Goal: Navigation & Orientation: Find specific page/section

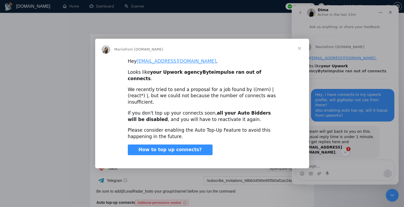
click at [297, 55] on span "Close" at bounding box center [299, 48] width 19 height 19
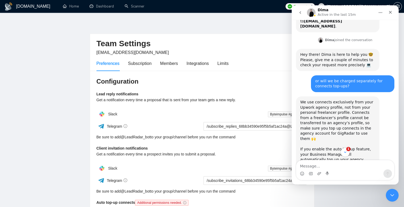
scroll to position [232, 0]
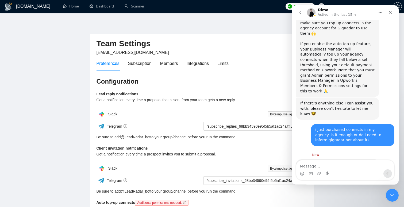
click at [356, 163] on div "Nope, you do not need inform about that - our bot will update your balance auto…" at bounding box center [337, 171] width 75 height 16
click at [362, 163] on div "Nope, you do not need inform about that - our bot will update your balance auto…" at bounding box center [337, 171] width 75 height 16
click at [367, 163] on div "Nope, you do not need inform about that - our bot will update your balance auto…" at bounding box center [337, 171] width 75 height 16
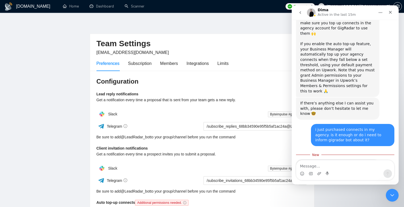
click at [300, 163] on div "Nope, you do not need inform about that - our bot will update your balance auto…" at bounding box center [337, 171] width 75 height 16
click at [317, 163] on div "Nope, you do not need inform about that - our bot will update your balance auto…" at bounding box center [337, 171] width 75 height 16
click at [331, 163] on div "Nope, you do not need inform about that - our bot will update your balance auto…" at bounding box center [337, 171] width 75 height 16
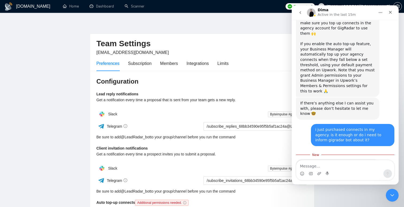
click at [331, 163] on div "Nope, you do not need inform about that - our bot will update your balance auto…" at bounding box center [337, 171] width 75 height 16
click at [343, 163] on div "Nope, you do not need inform about that - our bot will update your balance auto…" at bounding box center [337, 171] width 75 height 16
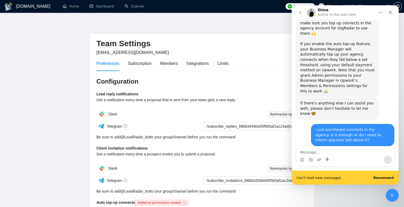
click at [354, 163] on div "Nope, you do not need inform about that - our bot will update your balance auto…" at bounding box center [337, 171] width 75 height 16
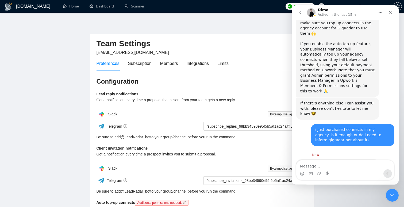
click at [342, 163] on div "Nope, you do not need inform about that - our bot will update your balance auto…" at bounding box center [337, 171] width 75 height 16
click at [349, 163] on div "Nope, you do not need inform about that - our bot will update your balance auto…" at bounding box center [337, 171] width 75 height 16
click at [318, 163] on div "Nope, you do not need inform about that - our bot will update your balance auto…" at bounding box center [337, 171] width 75 height 16
click at [390, 12] on icon "Close" at bounding box center [390, 12] width 3 height 3
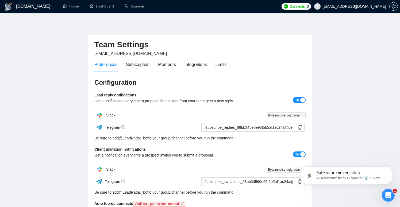
scroll to position [0, 0]
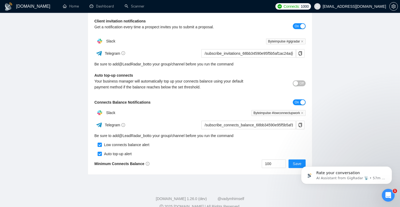
click at [300, 84] on span "Off" at bounding box center [302, 84] width 4 height 6
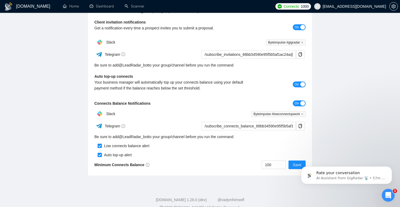
scroll to position [126, 0]
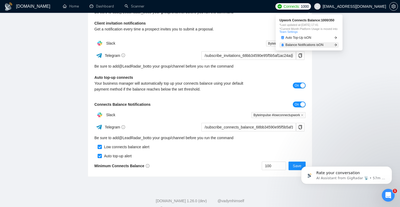
click at [335, 43] on icon "arrow-right" at bounding box center [335, 44] width 3 height 3
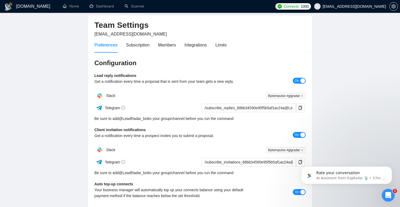
scroll to position [0, 0]
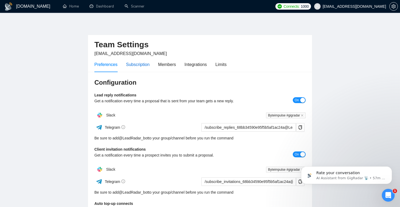
click at [144, 67] on div "Subscription" at bounding box center [138, 64] width 24 height 7
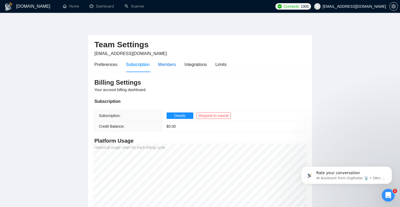
click at [169, 67] on div "Members" at bounding box center [167, 64] width 18 height 7
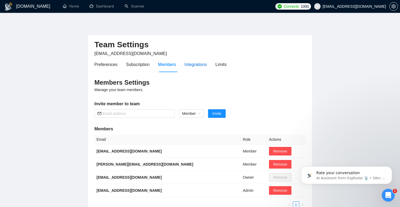
click at [200, 64] on div "Integrations" at bounding box center [196, 64] width 22 height 7
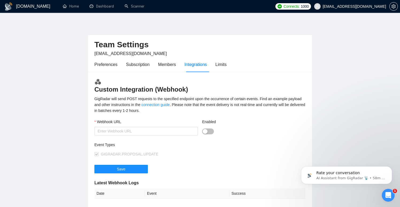
click at [216, 65] on div "Preferences Subscription Members Integrations Limits" at bounding box center [160, 64] width 132 height 15
click at [217, 66] on div "Limits" at bounding box center [221, 64] width 11 height 7
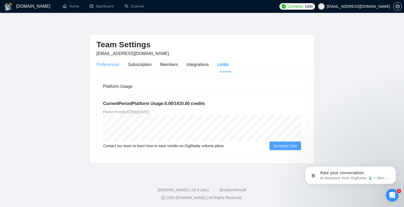
click at [106, 60] on div "Preferences" at bounding box center [108, 64] width 23 height 15
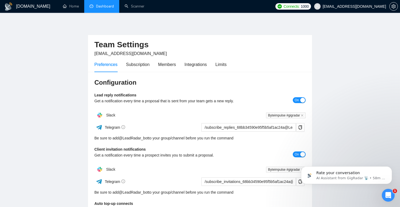
click at [95, 7] on link "Dashboard" at bounding box center [102, 6] width 24 height 5
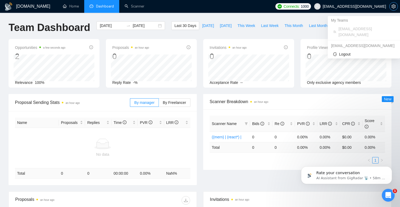
click at [393, 5] on icon "setting" at bounding box center [394, 6] width 4 height 4
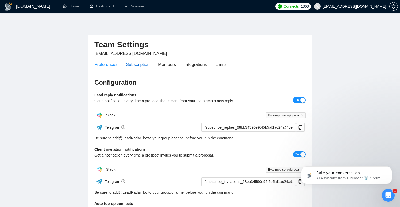
click at [140, 62] on div "Subscription" at bounding box center [138, 64] width 24 height 7
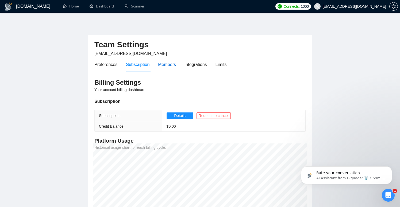
click at [173, 65] on div "Members" at bounding box center [167, 64] width 18 height 7
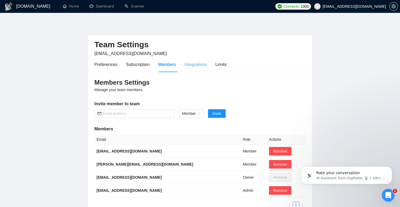
click at [203, 58] on div "Integrations" at bounding box center [196, 64] width 22 height 15
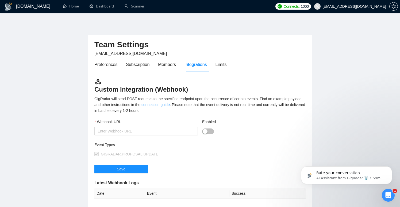
click at [213, 63] on div "Preferences Subscription Members Integrations Limits" at bounding box center [160, 64] width 132 height 15
click at [227, 66] on div "Limits" at bounding box center [221, 64] width 11 height 7
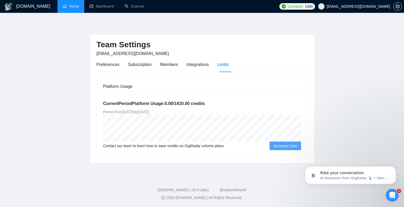
click at [75, 9] on link "Home" at bounding box center [71, 6] width 16 height 5
